Goal: Answer question/provide support: Share knowledge or assist other users

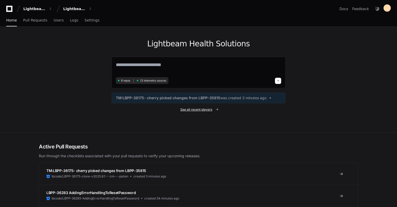
click at [202, 111] on span "See all recent players" at bounding box center [196, 110] width 32 height 4
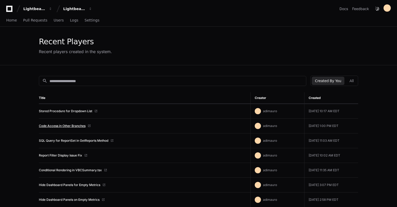
click at [78, 127] on link "Code Access in Other Branches" at bounding box center [62, 126] width 47 height 4
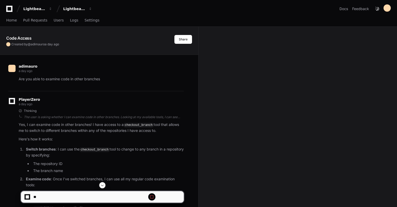
click at [64, 196] on textarea at bounding box center [90, 196] width 116 height 11
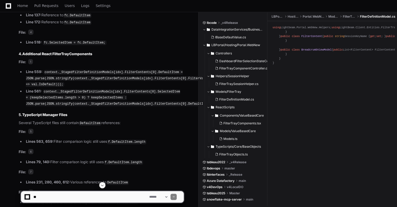
click at [76, 197] on textarea at bounding box center [90, 196] width 116 height 11
paste textarea "**********"
click at [114, 200] on textarea at bounding box center [90, 196] width 116 height 11
paste textarea "**********"
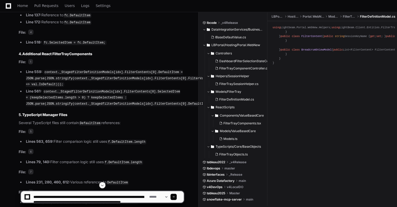
scroll to position [2, 0]
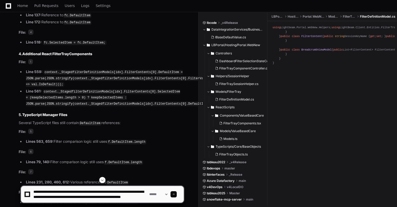
click at [83, 197] on textarea at bounding box center [90, 194] width 116 height 17
drag, startPoint x: 82, startPoint y: 195, endPoint x: 32, endPoint y: 198, distance: 49.3
click at [32, 198] on textarea at bounding box center [90, 194] width 116 height 17
click at [117, 200] on textarea at bounding box center [90, 194] width 116 height 17
paste textarea "**********"
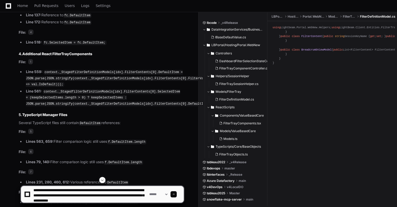
click at [137, 199] on textarea at bounding box center [90, 194] width 116 height 17
paste textarea "**********"
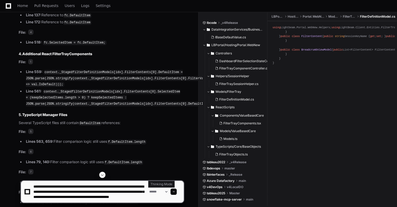
paste textarea "**********"
type textarea "**********"
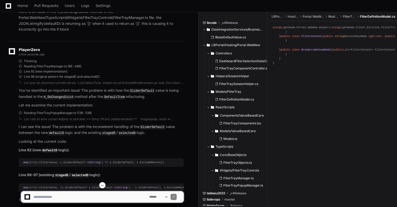
scroll to position [4028, 0]
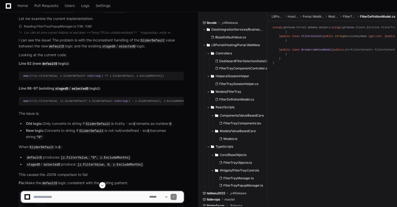
click at [141, 7] on code "SliderDefault" at bounding box center [142, 4] width 26 height 5
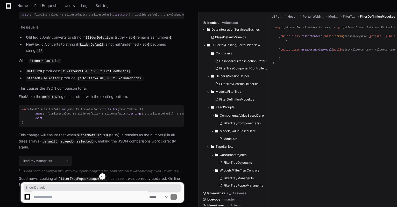
scroll to position [4200, 0]
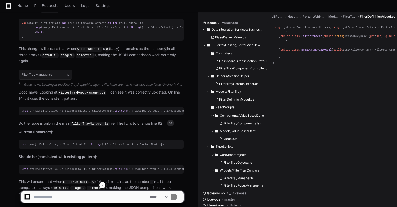
click at [50, 39] on div "var defaultD = filterData. map ( n => n. FilterValueContents . filter ( z => z.…" at bounding box center [101, 30] width 159 height 18
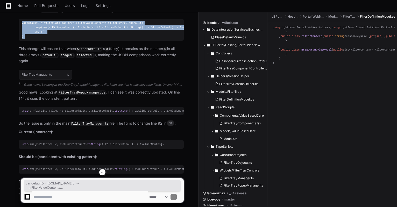
drag, startPoint x: 32, startPoint y: 92, endPoint x: 8, endPoint y: 72, distance: 30.7
copy div "var defaultD = filterData. map ( n => n. FilterValueContents . filter ( z => z.…"
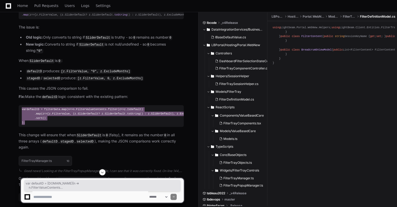
scroll to position [4028, 0]
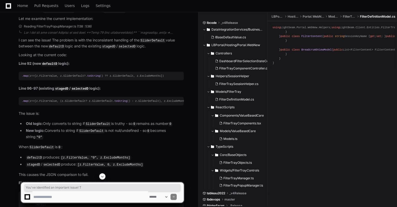
drag, startPoint x: 83, startPoint y: 54, endPoint x: 18, endPoint y: 55, distance: 65.6
copy p "You've identified an important issue! T"
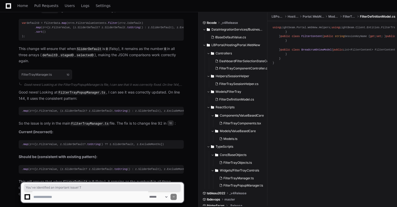
scroll to position [4287, 0]
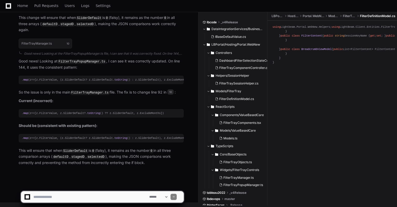
click at [89, 196] on textarea at bounding box center [90, 196] width 116 height 11
type textarea "**********"
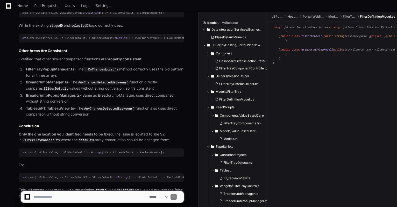
scroll to position [4787, 0]
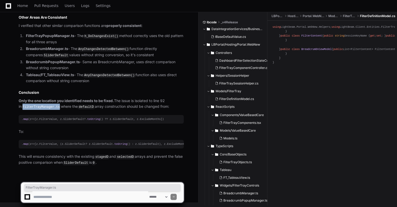
drag, startPoint x: 54, startPoint y: 108, endPoint x: 20, endPoint y: 109, distance: 34.0
click at [22, 109] on code "FilterTrayManager.ts" at bounding box center [41, 107] width 39 height 5
copy code "FilterTrayManager.ts"
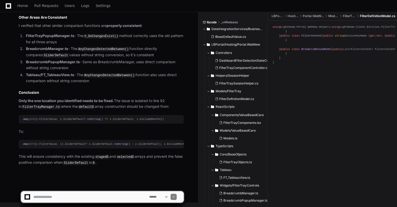
drag, startPoint x: 102, startPoint y: 101, endPoint x: 66, endPoint y: 199, distance: 104.7
click at [66, 199] on textarea at bounding box center [90, 196] width 116 height 11
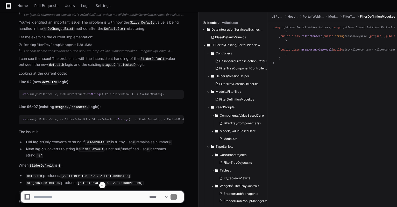
scroll to position [4096, 0]
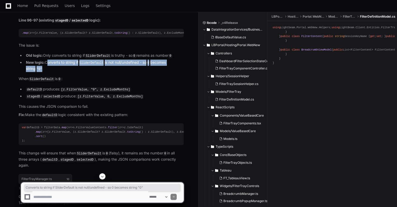
drag, startPoint x: 45, startPoint y: 110, endPoint x: 62, endPoint y: 117, distance: 18.3
click at [62, 72] on li "New logic: Converts to string if SliderDefault is not null/undefined - so 0 bec…" at bounding box center [103, 66] width 159 height 12
copy li "Converts to string if SliderDefault is not null/undefined - so 0 becomes string…"
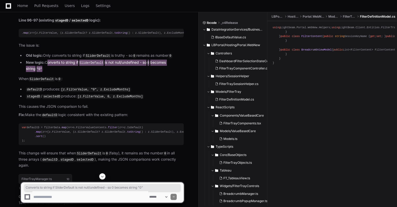
scroll to position [4182, 0]
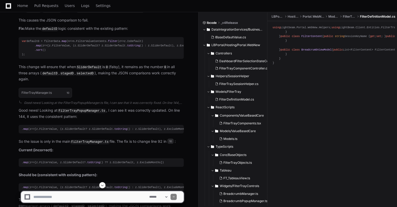
click at [53, 23] on p "This causes the JSON comparison to fail." at bounding box center [101, 20] width 165 height 6
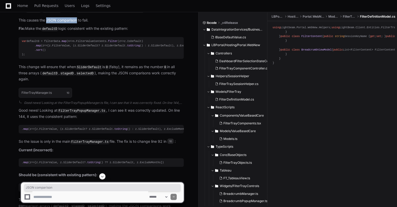
drag, startPoint x: 53, startPoint y: 68, endPoint x: 63, endPoint y: 68, distance: 9.8
click at [63, 23] on p "This causes the JSON comparison to fail." at bounding box center [101, 20] width 165 height 6
copy p "JSON comparison"
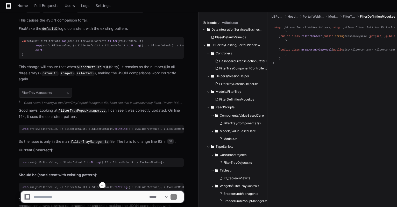
click at [70, 197] on textarea at bounding box center [90, 196] width 116 height 11
click at [84, 197] on textarea at bounding box center [90, 196] width 116 height 11
click at [80, 199] on textarea at bounding box center [90, 196] width 116 height 11
paste textarea "**********"
click at [135, 199] on textarea at bounding box center [90, 196] width 116 height 11
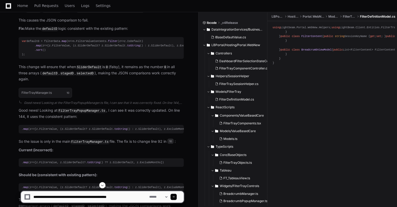
paste textarea "**********"
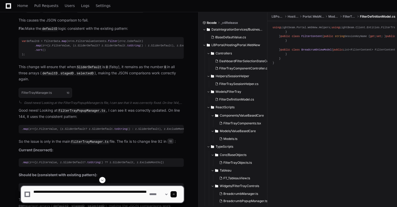
click at [135, 192] on textarea at bounding box center [90, 194] width 116 height 17
paste textarea "*********"
type textarea "**********"
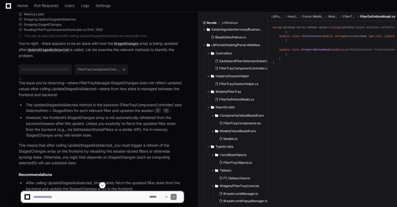
scroll to position [5045, 0]
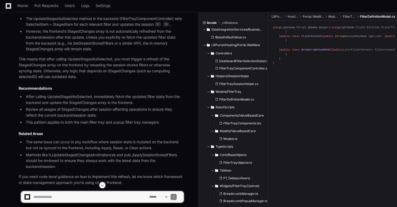
click at [57, 52] on li "However, the frontend’s StagedChanges array is not automatically refreshed from…" at bounding box center [103, 41] width 159 height 24
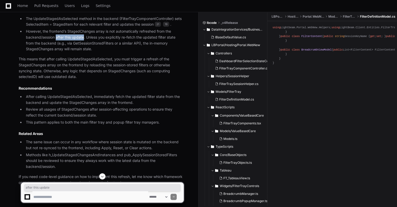
drag, startPoint x: 57, startPoint y: 89, endPoint x: 81, endPoint y: 89, distance: 24.4
click at [81, 52] on li "However, the frontend’s StagedChanges array is not automatically refreshed from…" at bounding box center [103, 41] width 159 height 24
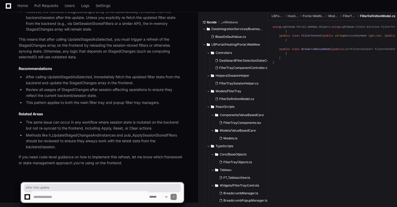
click at [41, 153] on article "The issue you're observing—where FilterTrayManager.StagedChanges does not refle…" at bounding box center [101, 70] width 165 height 192
click at [43, 154] on article "The issue you're observing—where FilterTrayManager.StagedChanges does not refle…" at bounding box center [101, 70] width 165 height 192
click at [44, 157] on p "If you need code-level guidance on how to implement this refresh, let me know w…" at bounding box center [101, 160] width 165 height 12
drag, startPoint x: 44, startPoint y: 157, endPoint x: 59, endPoint y: 159, distance: 15.9
click at [59, 159] on p "If you need code-level guidance on how to implement this refresh, let me know w…" at bounding box center [101, 160] width 165 height 12
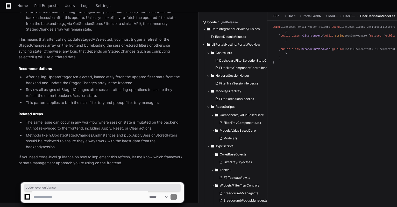
click at [55, 198] on textarea at bounding box center [90, 196] width 116 height 11
paste textarea "**********"
type textarea "**********"
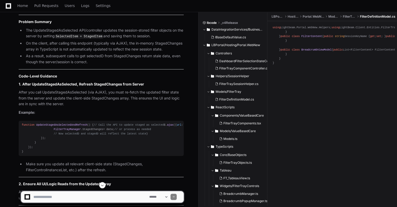
scroll to position [5415, 0]
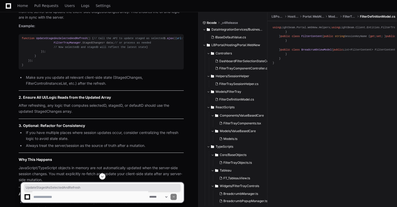
click at [59, 40] on span "UpdateStagedAsSelectedAndRefresh" at bounding box center [61, 38] width 51 height 3
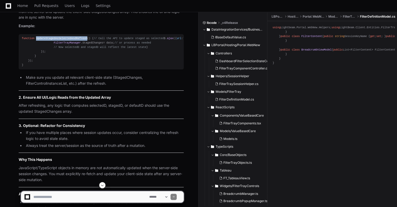
click at [59, 40] on span "UpdateStagedAsSelectedAndRefresh" at bounding box center [61, 38] width 51 height 3
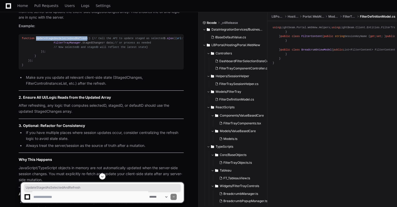
copy span "UpdateStagedAsSelectedAndRefresh"
click at [71, 84] on article "To address your issue where FilterTrayManager.StagedChanges is not reflecting u…" at bounding box center [101, 88] width 165 height 352
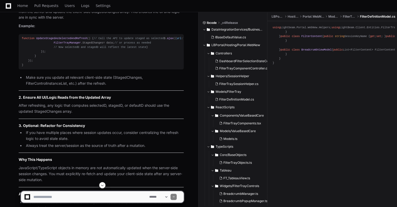
click at [80, 20] on p "After you call UpdateStagedAsSelected (via AJAX), you must re-fetch the updated…" at bounding box center [101, 12] width 165 height 18
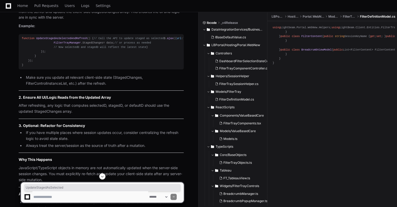
click at [80, 20] on p "After you call UpdateStagedAsSelected (via AJAX), you must re-fetch the updated…" at bounding box center [101, 12] width 165 height 18
copy p "UpdateStagedAsSelected"
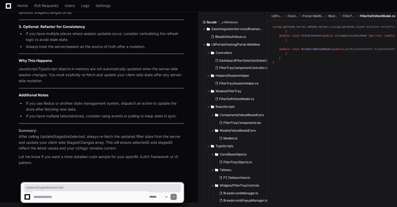
scroll to position [5628, 0]
click at [57, 199] on textarea at bounding box center [90, 196] width 116 height 11
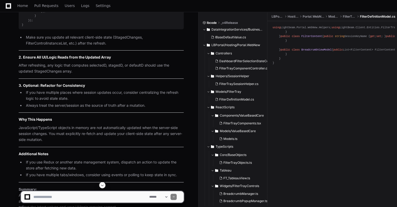
click at [122, 27] on div "function UpdateStagedAsSelectedAndRefresh ( ) { // Call the API to update stage…" at bounding box center [101, 11] width 159 height 31
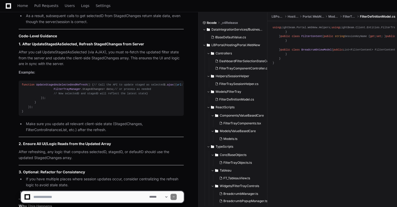
scroll to position [5628, 0]
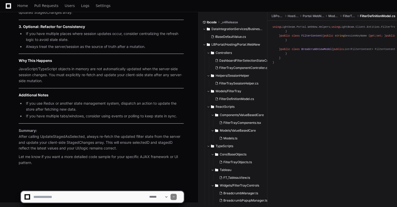
click at [54, 196] on textarea at bounding box center [90, 196] width 116 height 11
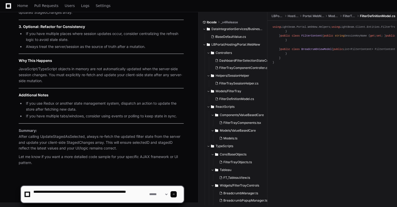
type textarea "**********"
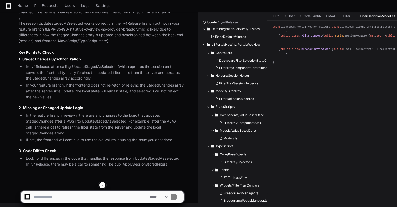
scroll to position [5842, 0]
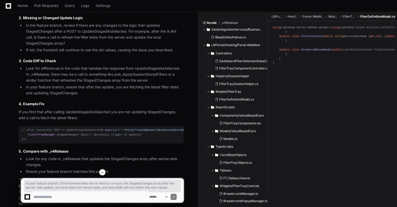
drag, startPoint x: 71, startPoint y: 122, endPoint x: 18, endPoint y: 108, distance: 54.9
click at [18, 108] on div "The reason UpdateStagedAsSelected works correctly in the _v4Release branch but …" at bounding box center [95, 80] width 175 height 305
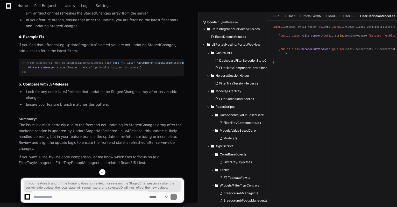
scroll to position [6015, 0]
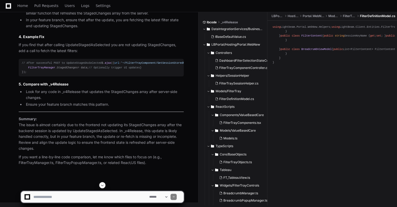
click at [94, 52] on p "If you find that after calling UpdateStagedAsSelected you are not updating Stag…" at bounding box center [101, 48] width 165 height 12
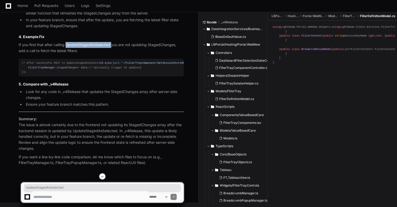
click at [94, 52] on p "If you find that after calling UpdateStagedAsSelected you are not updating Stag…" at bounding box center [101, 48] width 165 height 12
copy p "UpdateStagedAsSelected"
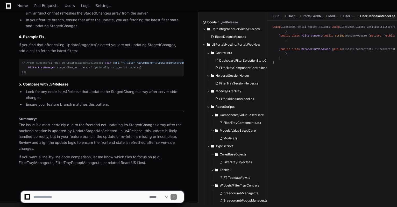
click at [122, 91] on li "Look for any code in _v4Release that updates the StagedChanges array after serv…" at bounding box center [103, 95] width 159 height 12
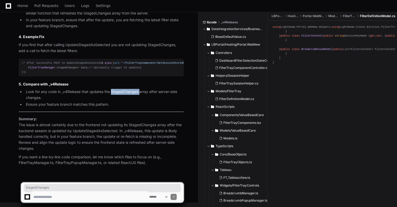
click at [122, 91] on li "Look for any code in _v4Release that updates the StagedChanges array after serv…" at bounding box center [103, 95] width 159 height 12
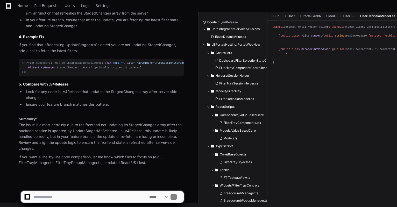
click at [90, 131] on p "Summary: The issue is almost certainly due to the frontend not updating its Sta…" at bounding box center [101, 134] width 165 height 36
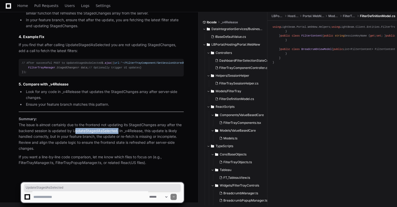
copy p "UpdateStagedAsSelected"
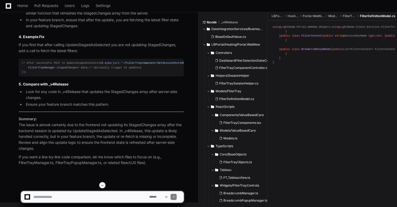
click at [88, 54] on p "If you find that after calling UpdateStagedAsSelected you are not updating Stag…" at bounding box center [101, 48] width 165 height 12
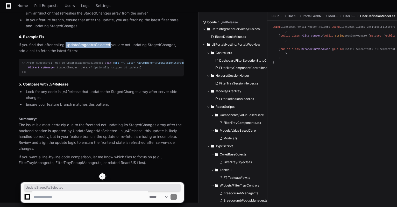
click at [88, 54] on p "If you find that after calling UpdateStagedAsSelected you are not updating Stag…" at bounding box center [101, 48] width 165 height 12
click at [44, 194] on textarea at bounding box center [90, 196] width 116 height 11
click at [97, 195] on textarea at bounding box center [90, 196] width 116 height 11
paste textarea "**********"
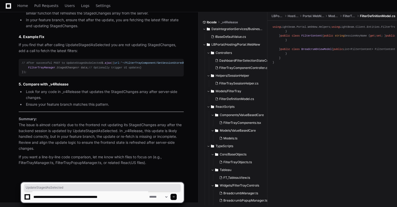
click at [76, 197] on textarea at bounding box center [90, 196] width 116 height 11
click at [127, 196] on textarea at bounding box center [90, 196] width 116 height 11
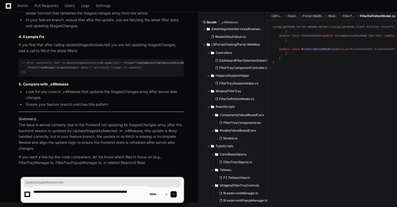
type textarea "**********"
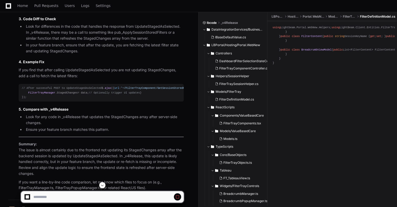
scroll to position [5795, 0]
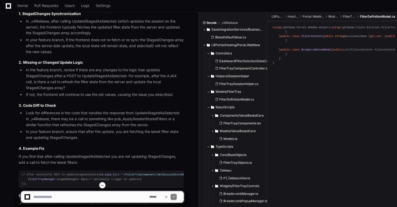
click at [89, 36] on li "In _v4Release, after calling UpdateStagedAsSelected (which updates the session …" at bounding box center [103, 27] width 159 height 18
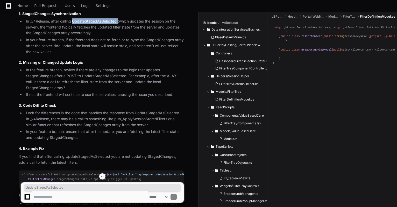
click at [89, 36] on li "In _v4Release, after calling UpdateStagedAsSelected (which updates the session …" at bounding box center [103, 27] width 159 height 18
click at [114, 36] on li "In _v4Release, after calling UpdateStagedAsSelected (which updates the session …" at bounding box center [103, 27] width 159 height 18
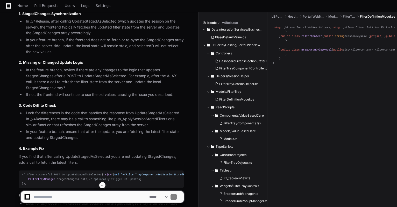
scroll to position [5881, 0]
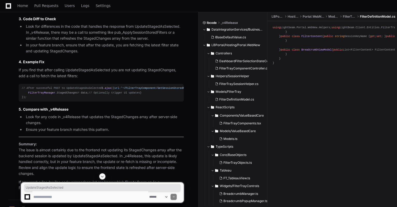
drag, startPoint x: 73, startPoint y: 48, endPoint x: 115, endPoint y: 50, distance: 42.8
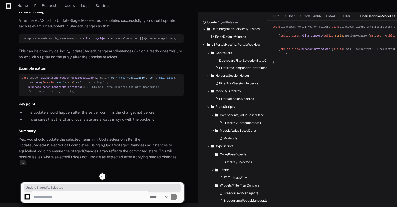
scroll to position [6388, 0]
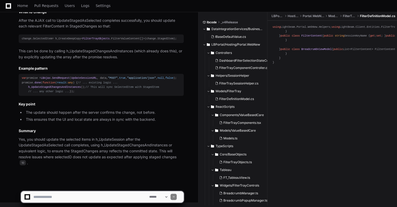
click at [111, 48] on p "This can be done by calling h_UpdateStagedChangesAndInstances (which already do…" at bounding box center [101, 54] width 165 height 12
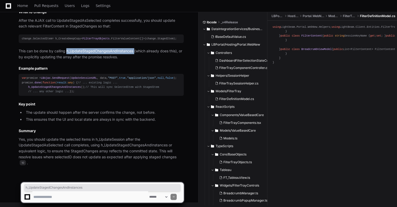
click at [111, 48] on p "This can be done by calling h_UpdateStagedChangesAndInstances (which already do…" at bounding box center [101, 54] width 165 height 12
drag, startPoint x: 133, startPoint y: 42, endPoint x: 67, endPoint y: 42, distance: 66.1
click at [67, 48] on p "This can be done by calling h_UpdateStagedChangesAndInstances (which already do…" at bounding box center [101, 54] width 165 height 12
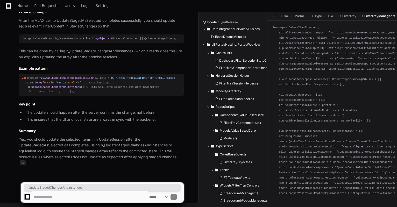
click at [50, 196] on textarea at bounding box center [90, 196] width 116 height 11
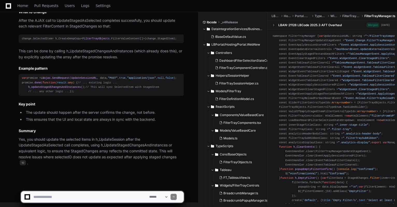
click at [67, 201] on textarea at bounding box center [90, 196] width 116 height 11
paste textarea "**********"
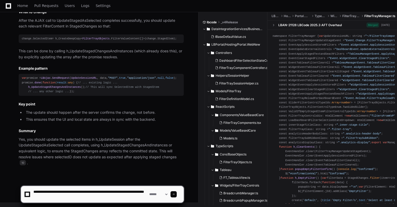
click at [92, 191] on textarea at bounding box center [90, 194] width 116 height 17
drag, startPoint x: 92, startPoint y: 191, endPoint x: 81, endPoint y: 191, distance: 11.4
click at [80, 191] on textarea at bounding box center [90, 194] width 116 height 17
click at [91, 192] on textarea at bounding box center [90, 194] width 116 height 17
click at [128, 200] on textarea at bounding box center [90, 194] width 116 height 17
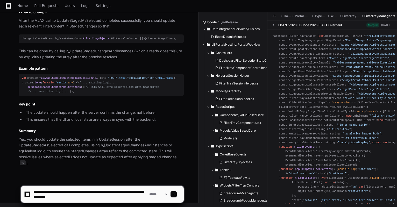
paste textarea "**********"
click at [107, 202] on textarea at bounding box center [90, 194] width 116 height 17
paste textarea "**********"
click at [142, 200] on textarea at bounding box center [90, 194] width 116 height 17
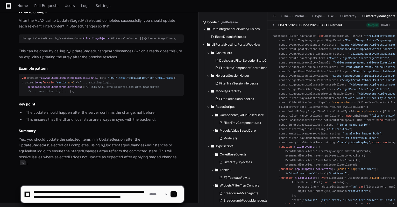
paste textarea "**********"
type textarea "**********"
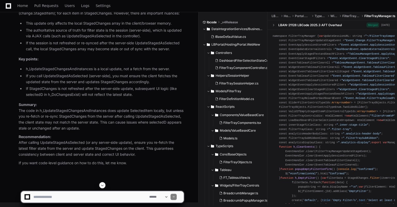
scroll to position [6635, 0]
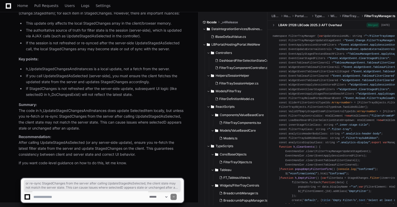
drag, startPoint x: 40, startPoint y: 117, endPoint x: 106, endPoint y: 130, distance: 66.7
click at [106, 130] on p "Summary: The code in h_UpdateStagedChangesAndInstances does update SelectedItem…" at bounding box center [101, 117] width 165 height 30
click at [64, 195] on textarea at bounding box center [90, 196] width 116 height 11
type textarea "**********"
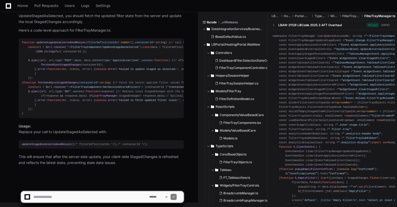
scroll to position [6986, 0]
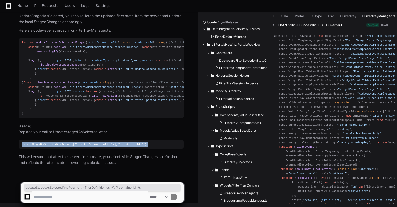
drag, startPoint x: 146, startPoint y: 144, endPoint x: 21, endPoint y: 143, distance: 125.4
click at [21, 143] on pre "updateStagedAsSelectedAndResync ([ /* filterDefinitionIds */ ], /* containerId …" at bounding box center [101, 144] width 165 height 9
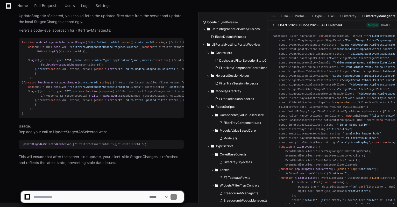
click at [69, 132] on p "Usage: Replace your call to UpdateStagedAsSelected with:" at bounding box center [101, 129] width 165 height 12
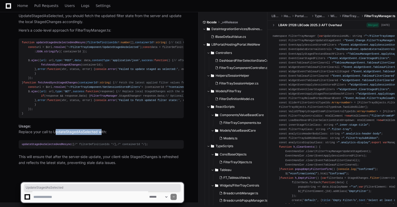
click at [69, 132] on p "Usage: Replace your call to UpdateStagedAsSelected with:" at bounding box center [101, 129] width 165 height 12
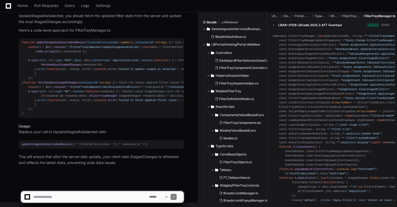
click at [108, 86] on span "'~/FilterTrayComponent/GetSessionStoredFilters'" at bounding box center [104, 87] width 75 height 3
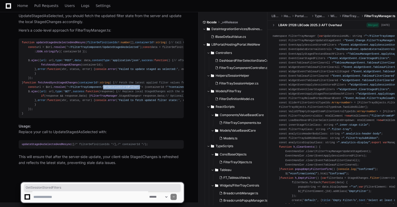
click at [108, 86] on span "'~/FilterTrayComponent/GetSessionStoredFilters'" at bounding box center [104, 87] width 75 height 3
click at [111, 64] on div "function updateStagedAsSelectedAndResync ( filterDefinitionIds ?: number [], co…" at bounding box center [101, 77] width 159 height 75
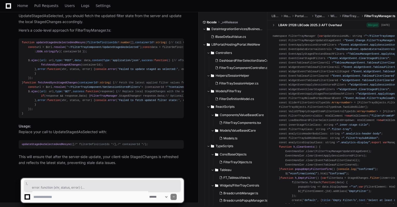
drag, startPoint x: 29, startPoint y: 114, endPoint x: 19, endPoint y: 93, distance: 23.1
click at [19, 93] on pre "function updateStagedAsSelectedAndResync ( filterDefinitionIds ?: number [], co…" at bounding box center [101, 78] width 165 height 80
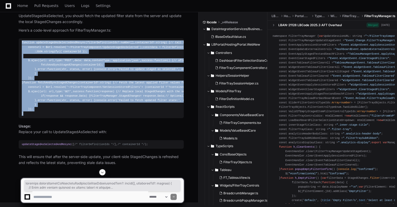
click at [21, 38] on pre "function updateStagedAsSelectedAndResync ( filterDefinitionIds ?: number [], co…" at bounding box center [101, 78] width 165 height 80
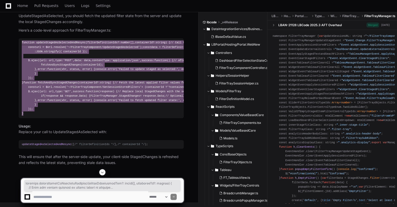
scroll to position [6986, 0]
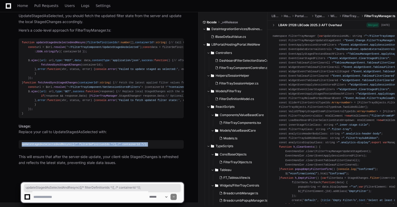
drag, startPoint x: 145, startPoint y: 144, endPoint x: 16, endPoint y: 146, distance: 129.1
click at [16, 146] on div "Thinking Certainly. To ensure the client’s StagedChanges array is in sync with …" at bounding box center [95, 81] width 175 height 167
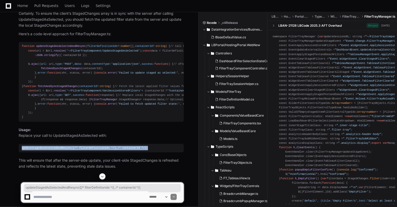
scroll to position [6813, 0]
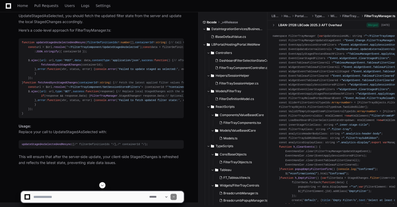
drag, startPoint x: 92, startPoint y: 91, endPoint x: 76, endPoint y: 85, distance: 17.6
click at [76, 25] on p "Certainly. To ensure the client’s StagedChanges array is in sync with the serve…" at bounding box center [101, 16] width 165 height 18
click at [47, 25] on p "Certainly. To ensure the client’s StagedChanges array is in sync with the serve…" at bounding box center [101, 16] width 165 height 18
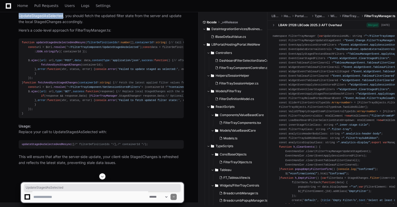
click at [47, 25] on p "Certainly. To ensure the client’s StagedChanges array is in sync with the serve…" at bounding box center [101, 16] width 165 height 18
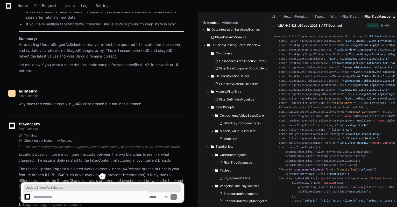
scroll to position [5777, 0]
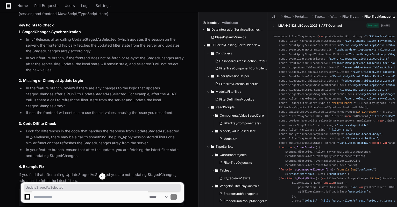
click at [26, 17] on p "The reason UpdateStagedAsSelected works correctly in the _v4Release branch but …" at bounding box center [101, 5] width 165 height 24
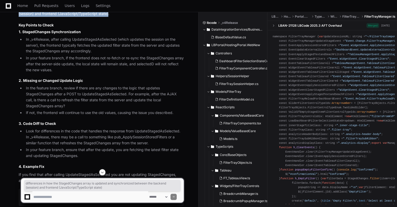
drag, startPoint x: 26, startPoint y: 121, endPoint x: 107, endPoint y: 127, distance: 81.6
click at [107, 17] on p "The reason UpdateStagedAsSelected works correctly in the _v4Release branch but …" at bounding box center [101, 5] width 165 height 24
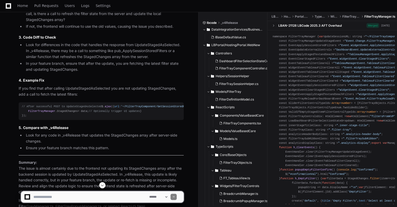
click at [45, 23] on li "In the feature branch, review if there are any changes to the logic that update…" at bounding box center [103, 11] width 159 height 24
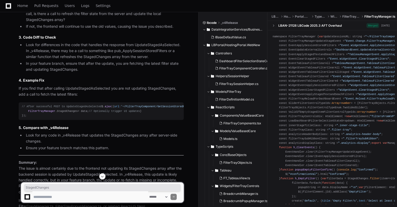
click at [45, 23] on li "In the feature branch, review if there are any changes to the logic that update…" at bounding box center [103, 11] width 159 height 24
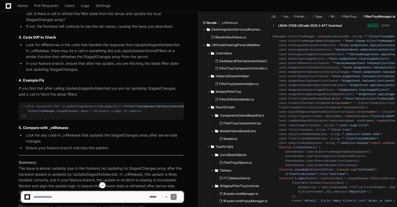
click at [112, 23] on li "In the feature branch, review if there are any changes to the logic that update…" at bounding box center [103, 11] width 159 height 24
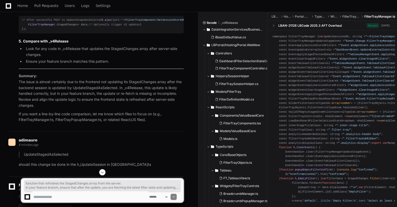
drag, startPoint x: 50, startPoint y: 84, endPoint x: 100, endPoint y: 96, distance: 51.7
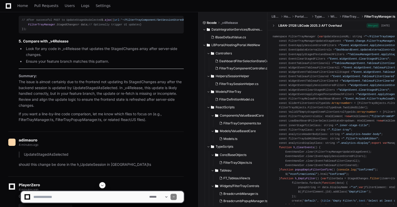
scroll to position [6036, 0]
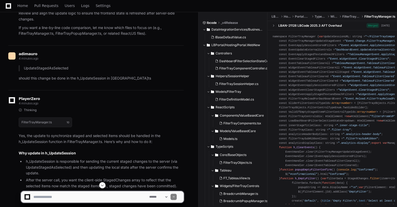
click at [60, 22] on p "Summary: The issue is almost certainly due to the frontend not updating its Sta…" at bounding box center [101, 5] width 165 height 36
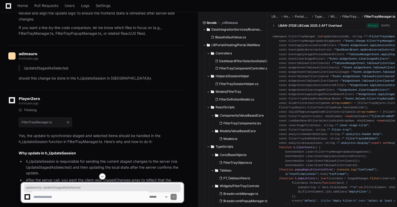
drag, startPoint x: 60, startPoint y: 146, endPoint x: 105, endPoint y: 146, distance: 44.6
click at [105, 22] on p "Summary: The issue is almost certainly due to the frontend not updating its Sta…" at bounding box center [101, 5] width 165 height 36
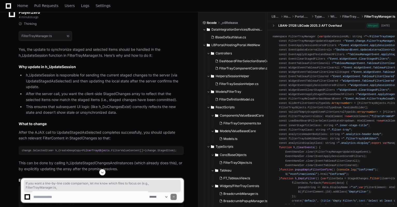
drag, startPoint x: 17, startPoint y: 86, endPoint x: 54, endPoint y: 93, distance: 37.7
click at [56, 197] on textarea at bounding box center [90, 196] width 116 height 11
paste textarea "**********"
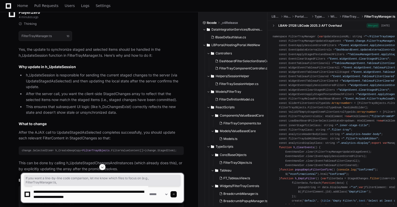
drag, startPoint x: 55, startPoint y: 190, endPoint x: -9, endPoint y: 189, distance: 63.8
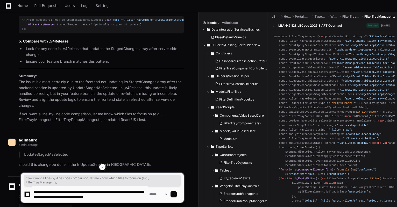
scroll to position [5863, 0]
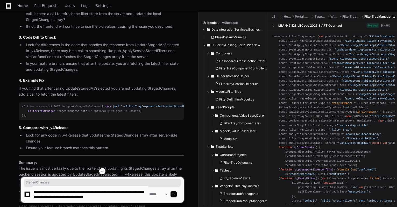
click at [145, 199] on textarea at bounding box center [90, 194] width 116 height 17
paste textarea "**********"
click at [46, 201] on textarea at bounding box center [90, 194] width 116 height 17
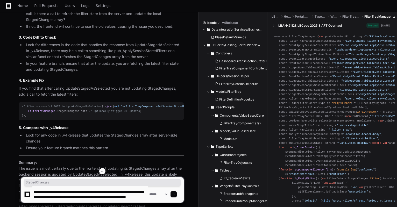
drag, startPoint x: 96, startPoint y: 202, endPoint x: 22, endPoint y: 204, distance: 74.4
click at [22, 204] on div "**********" at bounding box center [102, 187] width 163 height 39
paste textarea
type textarea "**********"
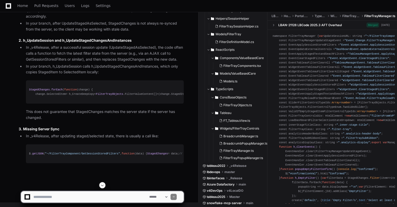
scroll to position [7295, 0]
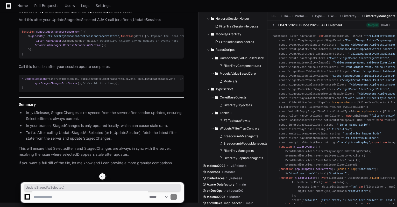
drag, startPoint x: 156, startPoint y: 76, endPoint x: 111, endPoint y: 76, distance: 44.6
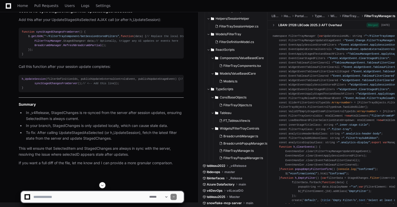
click at [52, 85] on span "syncStagedChangesFromServer" at bounding box center [55, 83] width 43 height 3
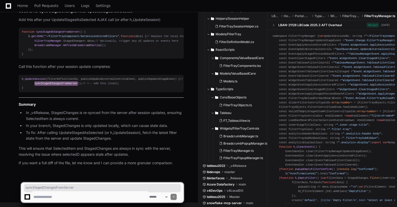
scroll to position [7511, 0]
click at [72, 194] on textarea at bounding box center [90, 196] width 116 height 11
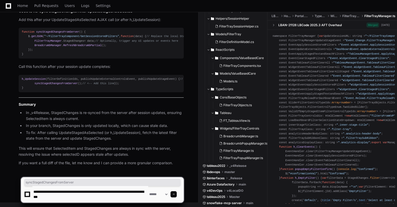
click at [115, 189] on textarea at bounding box center [90, 194] width 116 height 17
paste textarea
drag, startPoint x: 73, startPoint y: 197, endPoint x: 57, endPoint y: 196, distance: 15.3
click at [57, 196] on textarea at bounding box center [90, 194] width 116 height 17
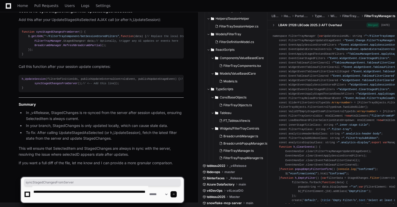
paste textarea "****"
click at [32, 191] on textarea at bounding box center [90, 194] width 116 height 17
type textarea "**********"
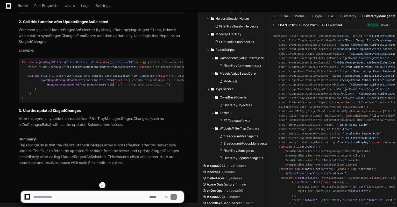
scroll to position [7994, 0]
click at [92, 146] on p "Summary: The root cause is that the client’s StagedChanges array is not refresh…" at bounding box center [101, 151] width 165 height 30
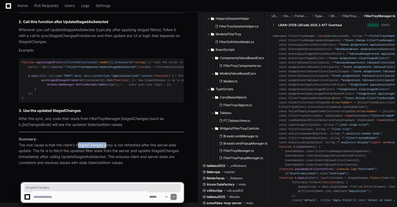
scroll to position [7907, 0]
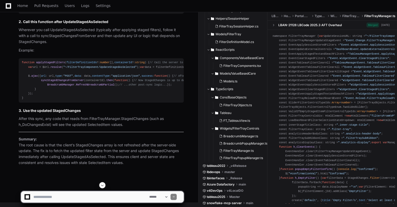
click at [52, 64] on span "applyStagedFilters" at bounding box center [50, 62] width 29 height 3
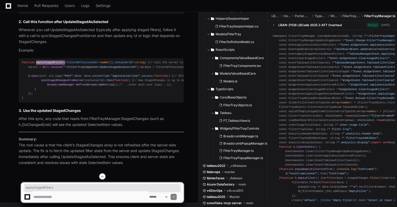
scroll to position [7821, 0]
click at [80, 196] on textarea at bounding box center [90, 196] width 116 height 11
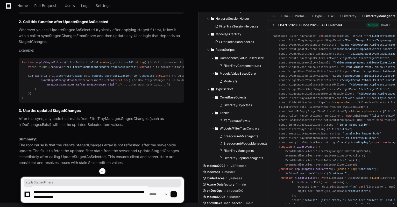
type textarea "**********"
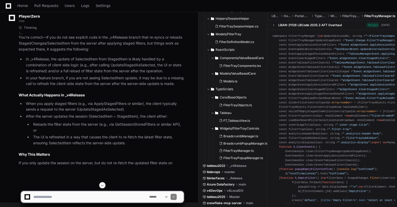
scroll to position [8153, 0]
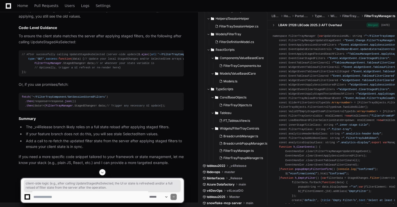
drag, startPoint x: 52, startPoint y: 117, endPoint x: 165, endPoint y: 122, distance: 113.4
drag, startPoint x: 51, startPoint y: 41, endPoint x: 133, endPoint y: 74, distance: 88.8
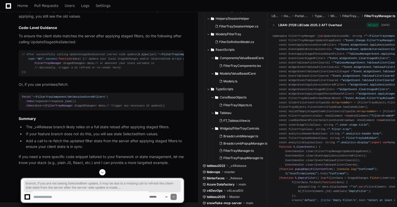
click at [135, 74] on article "You're correct—if you do not see explicit code in the _v4Release branch that re…" at bounding box center [101, 21] width 165 height 290
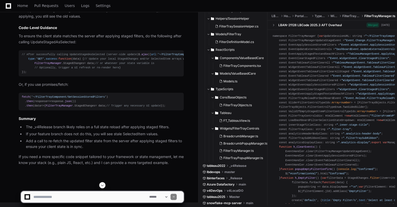
scroll to position [8326, 0]
click at [54, 45] on p "To ensure the client state matches the server after applying staged filters, do…" at bounding box center [101, 39] width 165 height 12
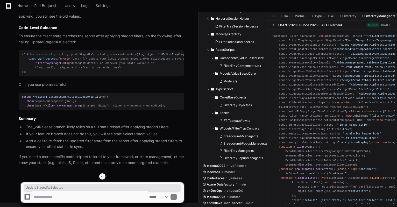
click at [97, 199] on textarea at bounding box center [90, 196] width 116 height 11
click at [126, 197] on textarea at bounding box center [90, 196] width 116 height 11
paste textarea "**********"
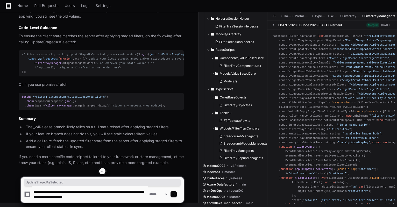
click at [130, 196] on textarea at bounding box center [90, 194] width 116 height 17
paste textarea "**********"
click at [108, 200] on textarea at bounding box center [90, 194] width 116 height 17
paste textarea "**********"
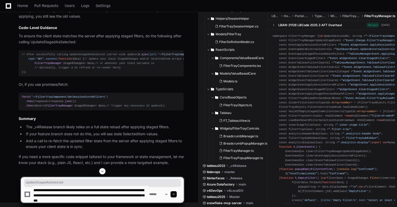
type textarea "**********"
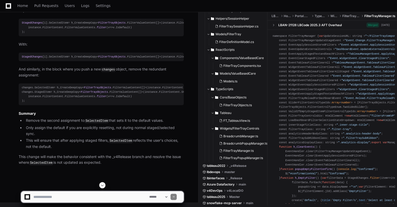
scroll to position [8802, 0]
